Goal: Find specific page/section: Find specific page/section

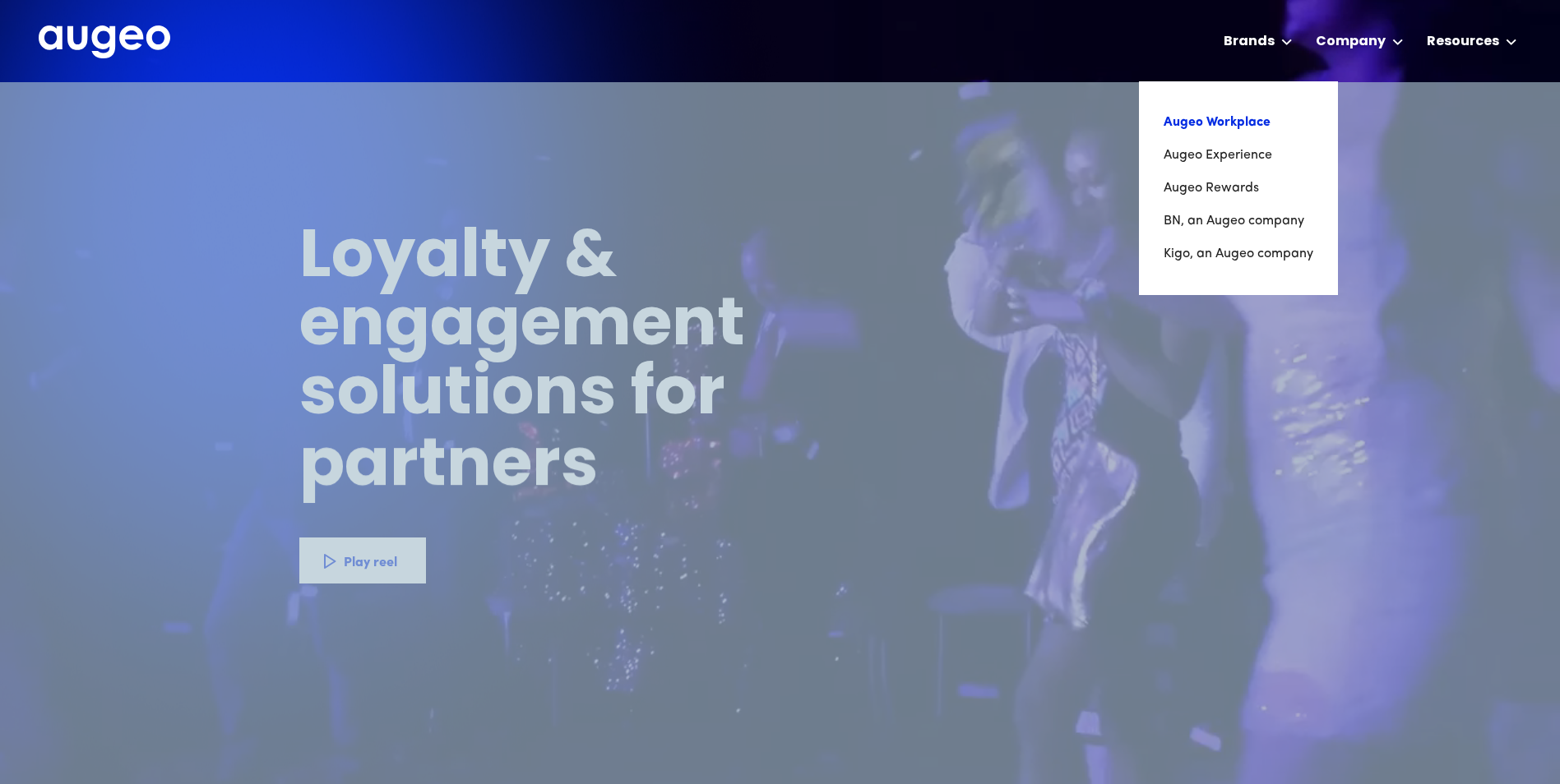
click at [1228, 108] on nav "Augeo Workplace Augeo Experience Augeo Rewards BN, an Augeo company Kigo, an Au…" at bounding box center [1237, 188] width 199 height 214
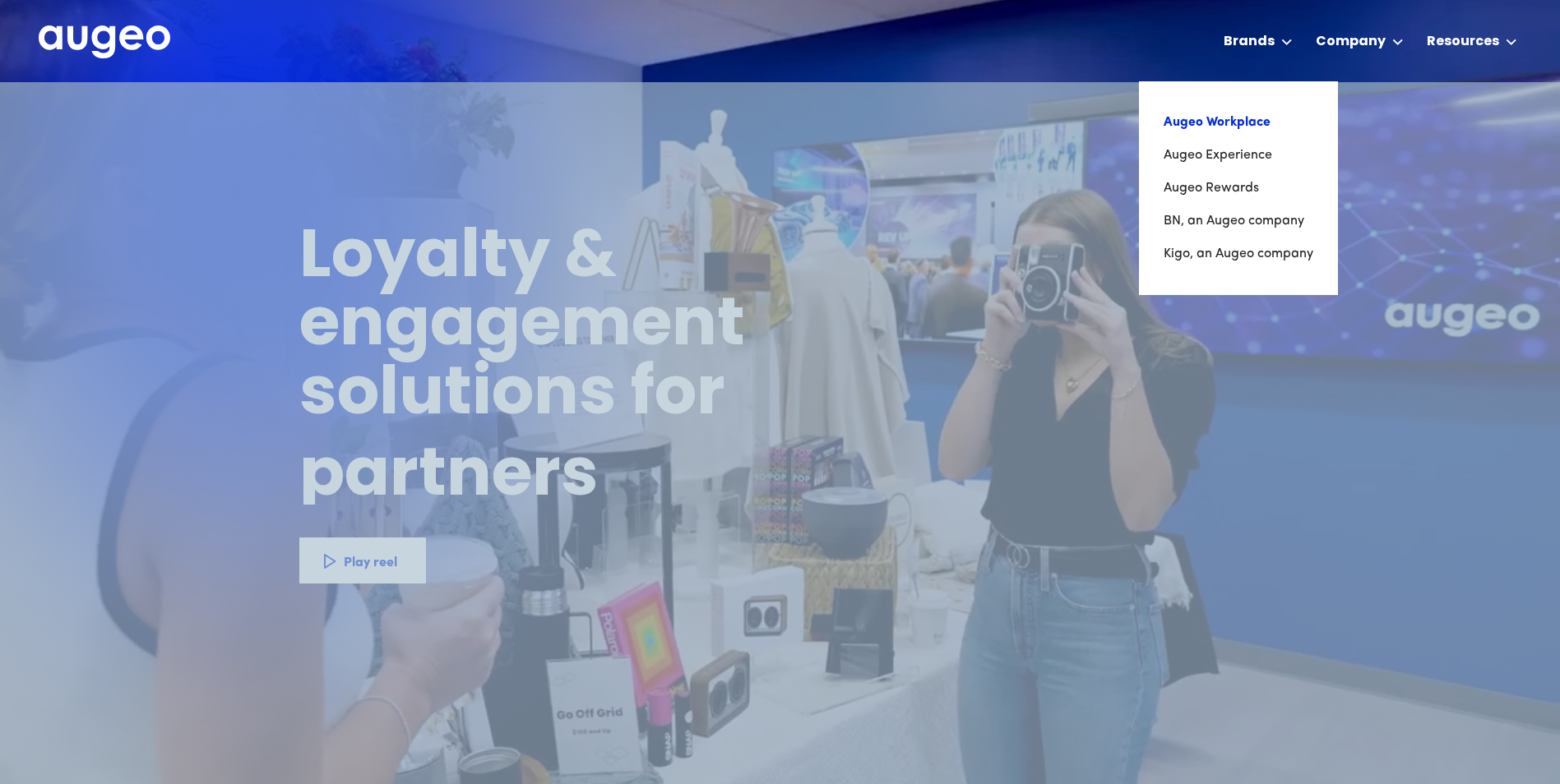
click at [1225, 123] on link "Augeo Workplace" at bounding box center [1238, 123] width 150 height 33
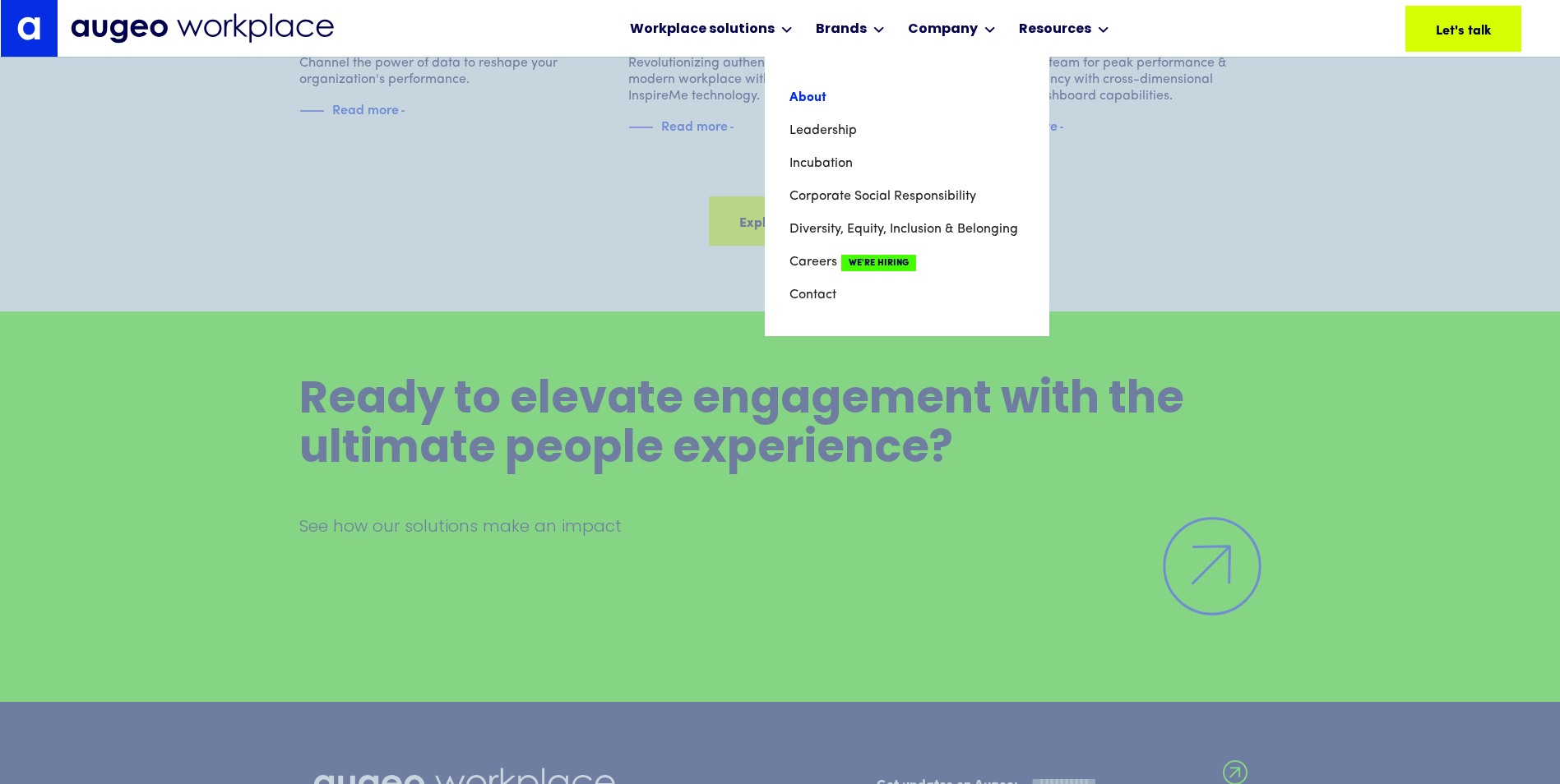
scroll to position [11517, 0]
click at [790, 101] on link "About" at bounding box center [906, 98] width 235 height 33
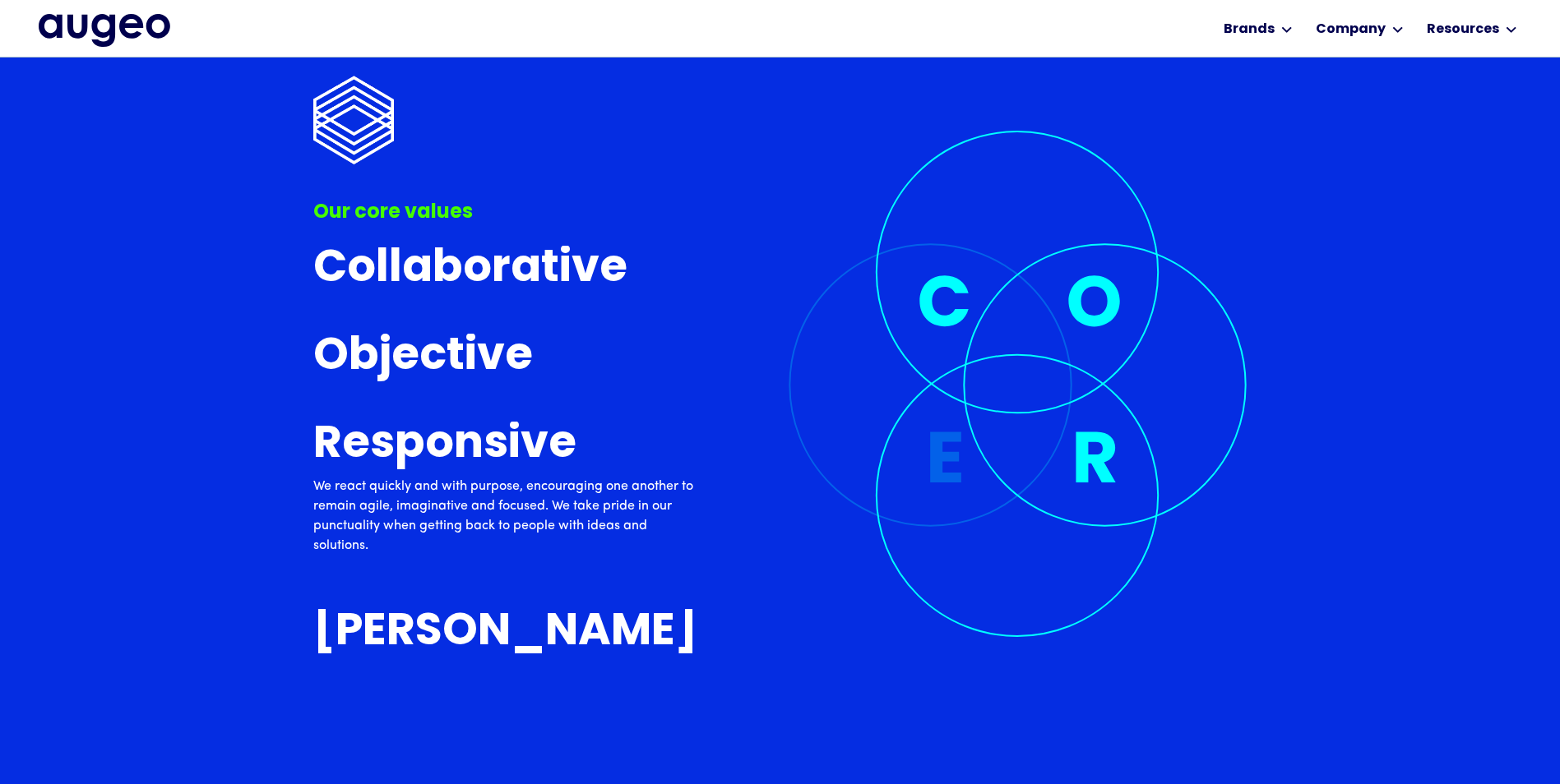
scroll to position [6048, 0]
